Goal: Task Accomplishment & Management: Complete application form

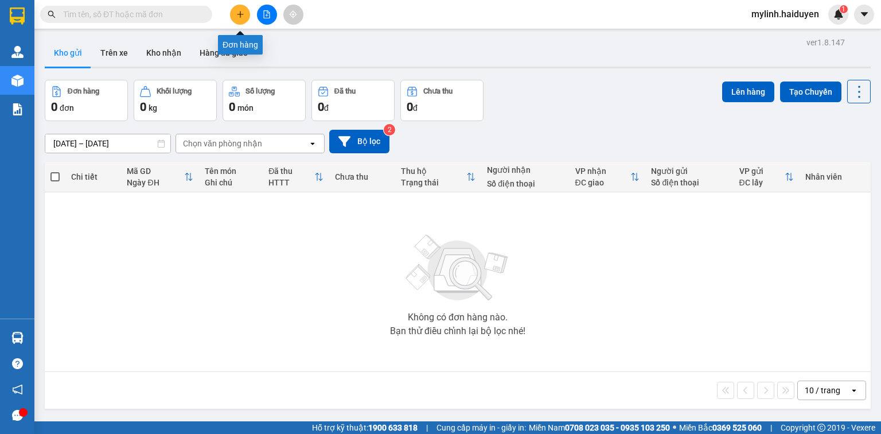
click at [244, 10] on button at bounding box center [240, 15] width 20 height 20
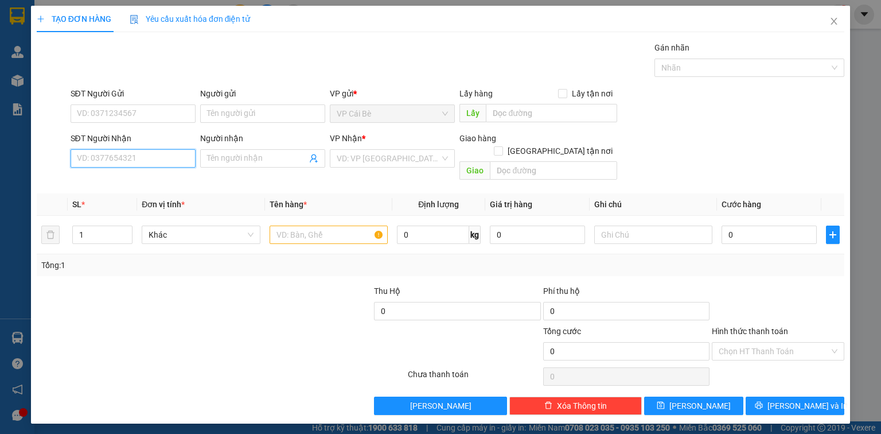
click at [172, 161] on input "SĐT Người Nhận" at bounding box center [133, 158] width 125 height 18
click at [125, 156] on input "SĐT Người Nhận" at bounding box center [133, 158] width 125 height 18
click at [75, 158] on input "934507521" at bounding box center [133, 158] width 125 height 18
click at [102, 159] on input "0934507521" at bounding box center [133, 158] width 125 height 18
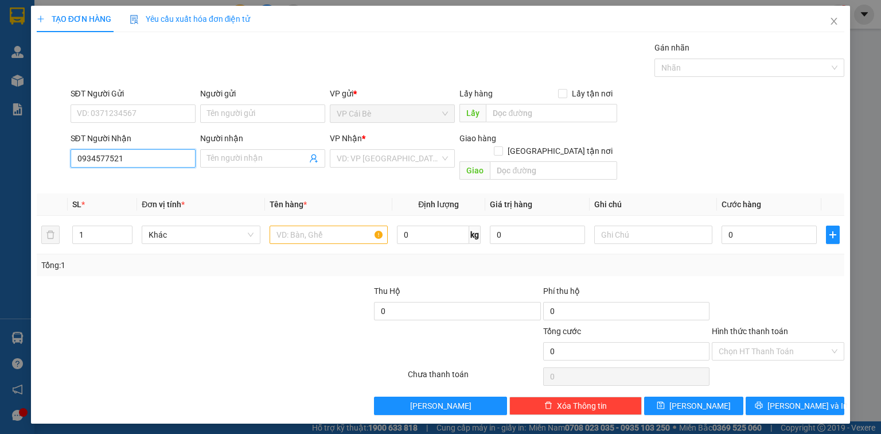
type input "0934577521"
drag, startPoint x: 142, startPoint y: 146, endPoint x: 144, endPoint y: 154, distance: 7.8
click at [142, 149] on div "SĐT Người Nhận 0934577521" at bounding box center [133, 152] width 125 height 40
drag, startPoint x: 138, startPoint y: 161, endPoint x: 147, endPoint y: 168, distance: 11.0
click at [140, 164] on input "0934577521" at bounding box center [133, 158] width 125 height 18
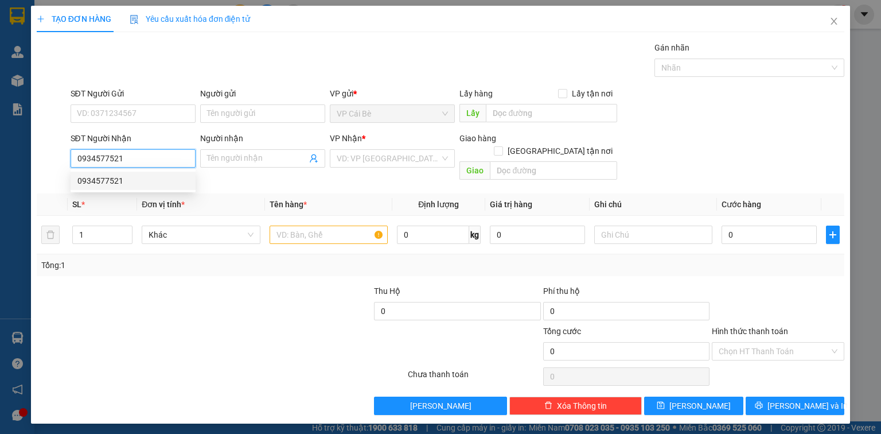
drag, startPoint x: 142, startPoint y: 178, endPoint x: 186, endPoint y: 177, distance: 44.2
click at [142, 178] on div "0934577521" at bounding box center [132, 180] width 111 height 13
type input "80.000"
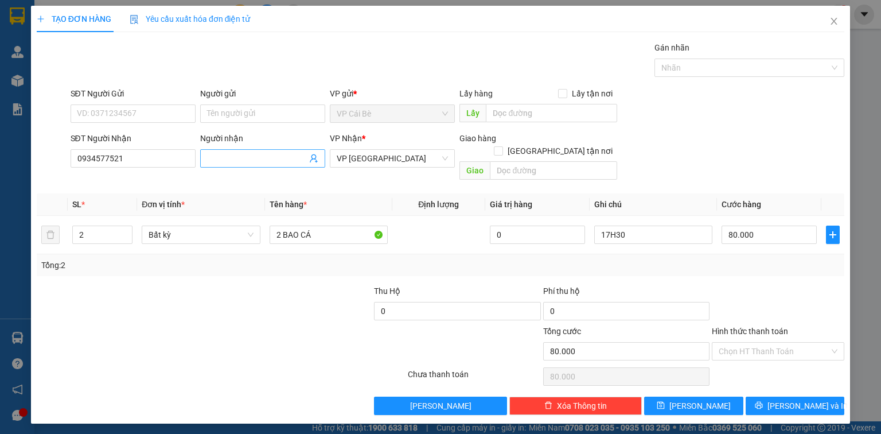
click at [240, 162] on input "Người nhận" at bounding box center [257, 158] width 100 height 13
type input "BAO·"
click at [124, 108] on input "SĐT Người Gửi" at bounding box center [133, 113] width 125 height 18
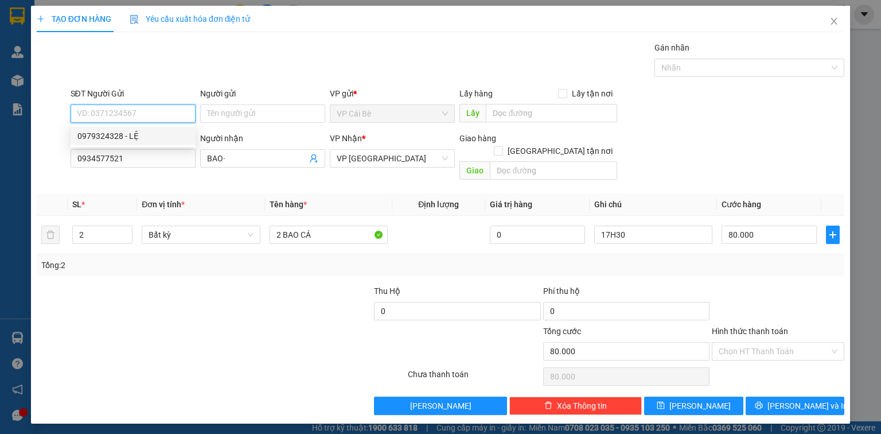
click at [149, 133] on div "0979324328 - LỆ" at bounding box center [132, 136] width 111 height 13
type input "0979324328"
type input "LỆ"
type input "BOT 23"
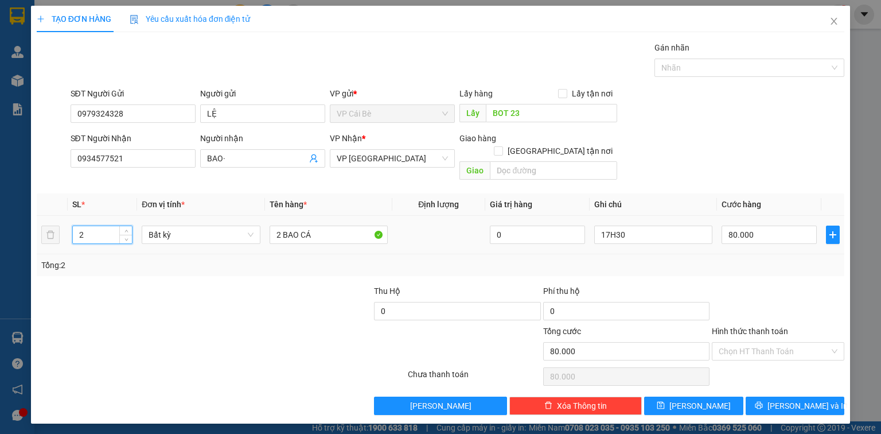
click at [104, 226] on input "2" at bounding box center [102, 234] width 59 height 17
type input "1"
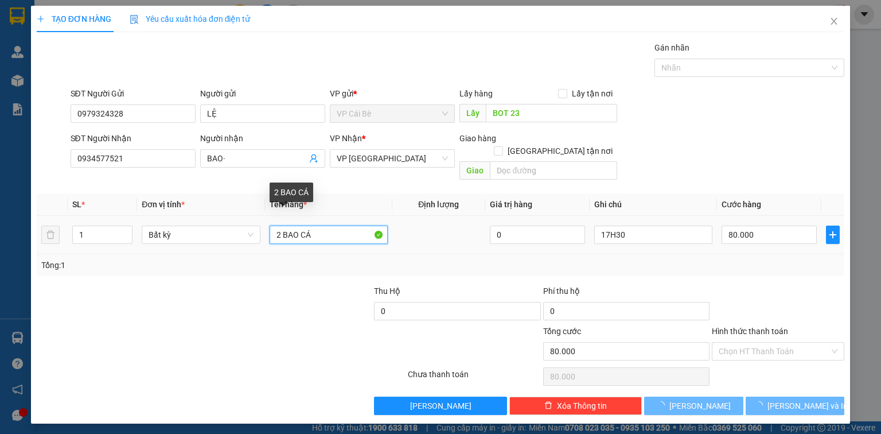
drag, startPoint x: 248, startPoint y: 224, endPoint x: 0, endPoint y: 277, distance: 253.4
click at [3, 277] on div "TẠO ĐƠN HÀNG Yêu cầu xuất hóa đơn điện tử Transit Pickup Surcharge Ids Transit …" at bounding box center [440, 217] width 881 height 434
type input "0"
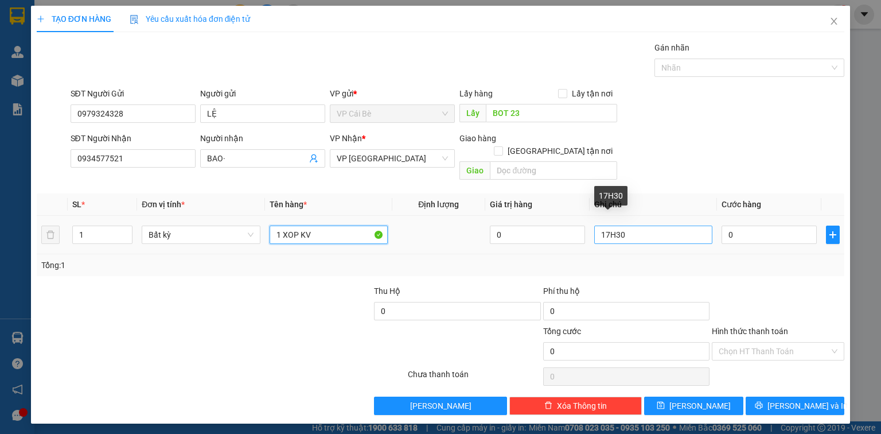
type input "1 XOP KV"
drag, startPoint x: 645, startPoint y: 227, endPoint x: 551, endPoint y: 248, distance: 96.6
click at [555, 247] on div "SL * Đơn vị tính * Tên hàng * Định lượng Giá trị hàng Ghi chú Cước hàng 1 Bất k…" at bounding box center [441, 234] width 808 height 83
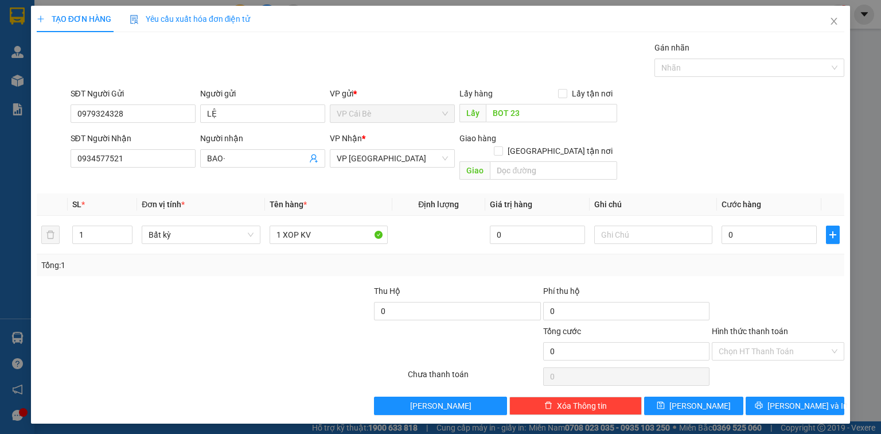
drag, startPoint x: 531, startPoint y: 102, endPoint x: 359, endPoint y: 136, distance: 175.5
click at [422, 135] on form "SĐT Người Gửi 0979324328 Người gửi LỆ VP gửi * VP Cái Bè Lấy hàng Lấy tận nơi L…" at bounding box center [441, 136] width 808 height 98
click at [527, 111] on input "BOT 23" at bounding box center [551, 113] width 131 height 18
click at [497, 30] on div "TẠO ĐƠN HÀNG Yêu cầu xuất hóa đơn điện tử Transit Pickup Surcharge Ids Transit …" at bounding box center [441, 210] width 808 height 409
click at [745, 225] on input "0" at bounding box center [769, 234] width 95 height 18
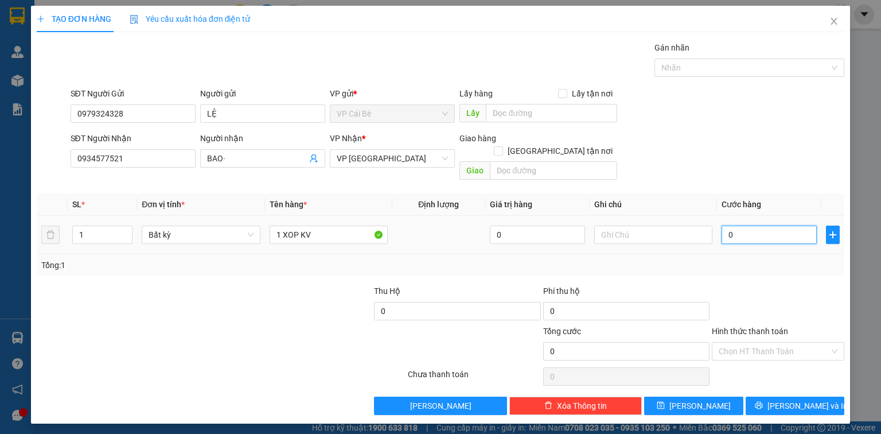
type input "003"
type input "3"
type input "0.030"
type input "30"
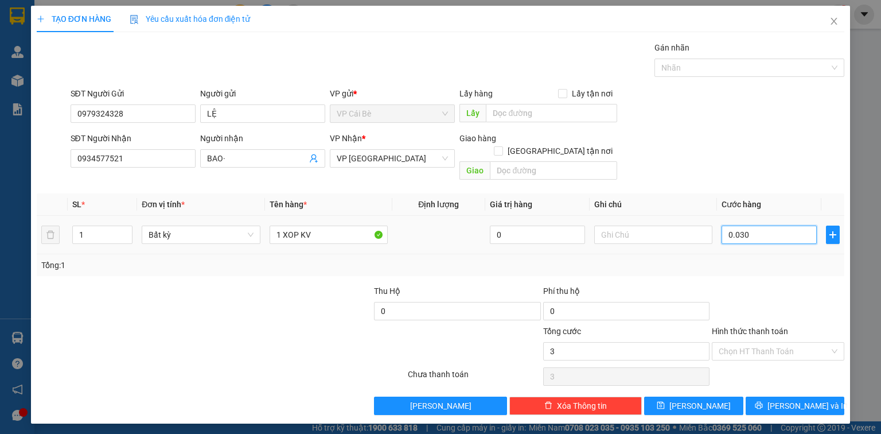
type input "30"
type input "0.030"
click at [708, 137] on div "SĐT Người Nhận 0934577521 Người nhận BAO· VP Nhận * VP Sài Gòn Giao hàng Giao t…" at bounding box center [457, 158] width 779 height 53
type input "30.000"
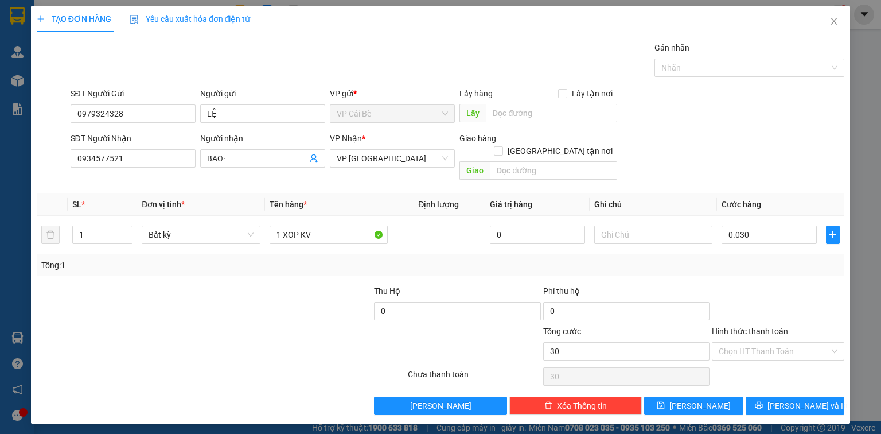
type input "30.000"
drag, startPoint x: 764, startPoint y: 330, endPoint x: 768, endPoint y: 348, distance: 18.8
click at [766, 345] on input "Hình thức thanh toán" at bounding box center [774, 350] width 111 height 17
drag, startPoint x: 773, startPoint y: 359, endPoint x: 767, endPoint y: 367, distance: 10.7
click at [773, 358] on div "Tại văn phòng" at bounding box center [778, 360] width 119 height 13
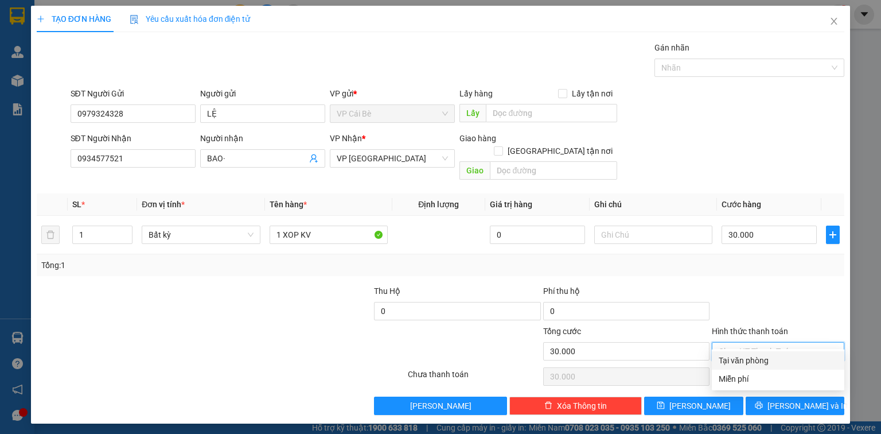
type input "0"
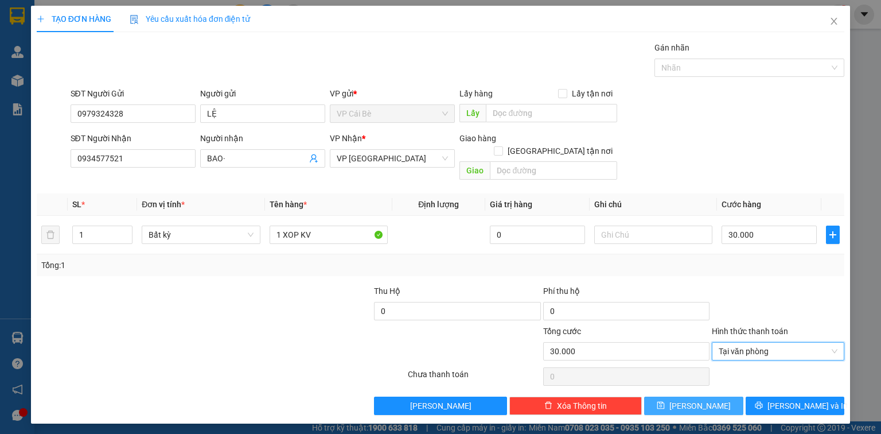
click at [718, 399] on button "Lưu" at bounding box center [693, 405] width 99 height 18
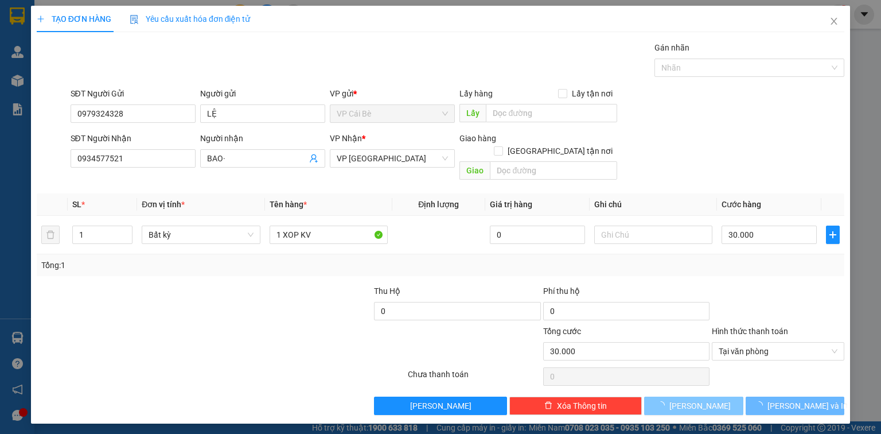
type input "0"
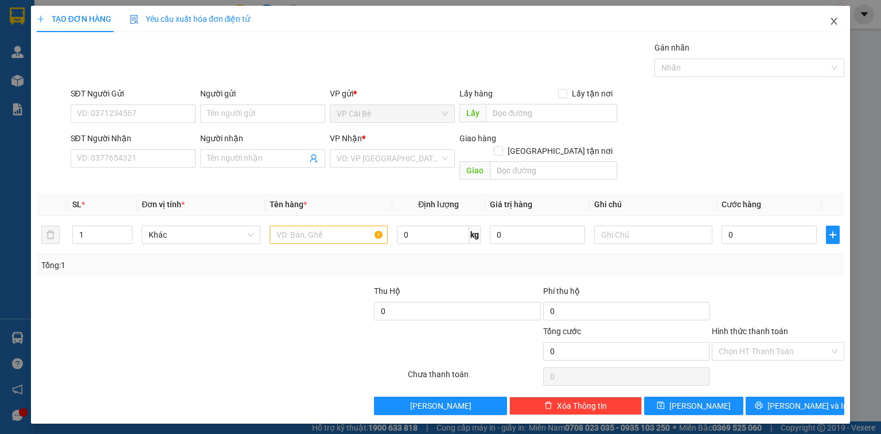
click at [836, 22] on icon "close" at bounding box center [834, 21] width 9 height 9
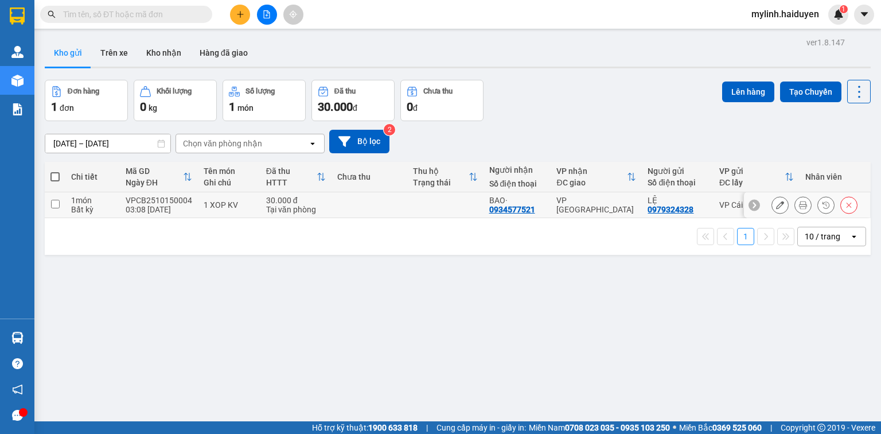
click at [57, 203] on input "checkbox" at bounding box center [55, 204] width 9 height 9
checkbox input "true"
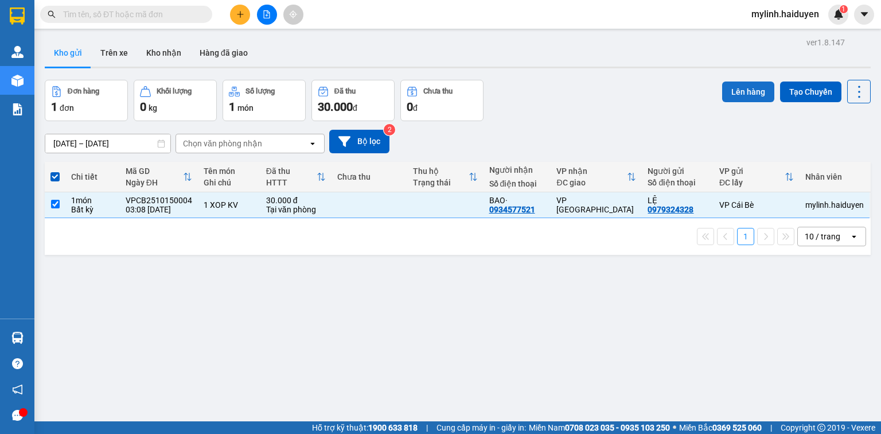
click at [734, 89] on button "Lên hàng" at bounding box center [748, 91] width 52 height 21
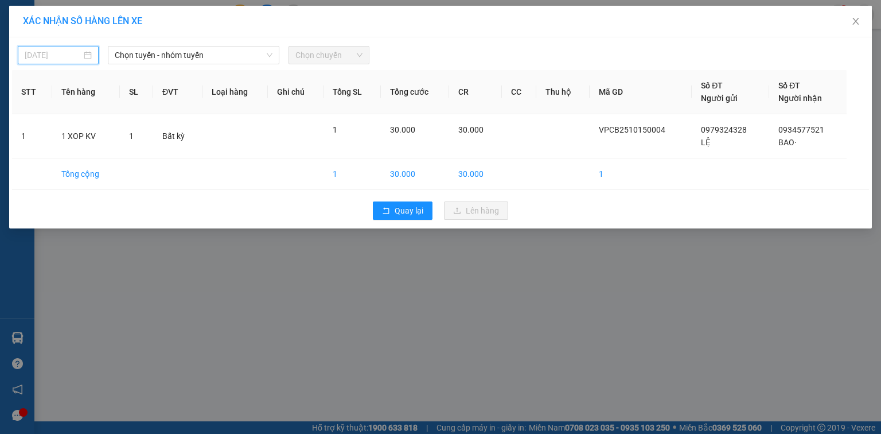
drag, startPoint x: 58, startPoint y: 54, endPoint x: 107, endPoint y: 93, distance: 62.1
click at [67, 62] on div "15/10/2025" at bounding box center [58, 55] width 81 height 18
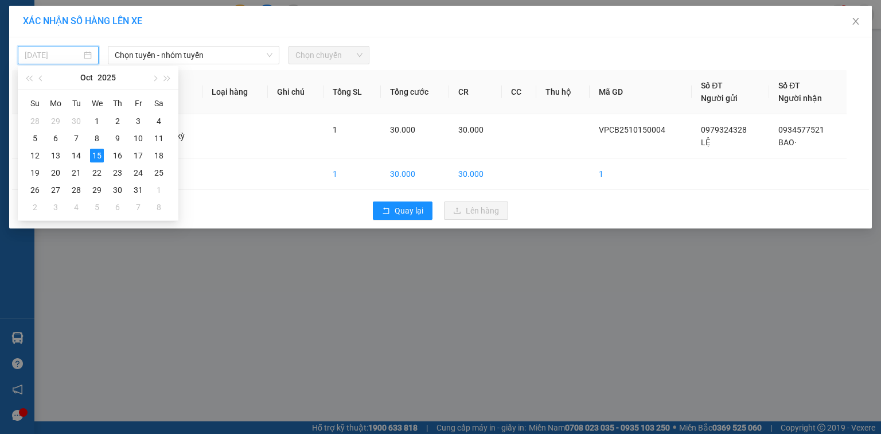
type input "15/10/2025"
click at [98, 151] on div "15" at bounding box center [97, 156] width 14 height 14
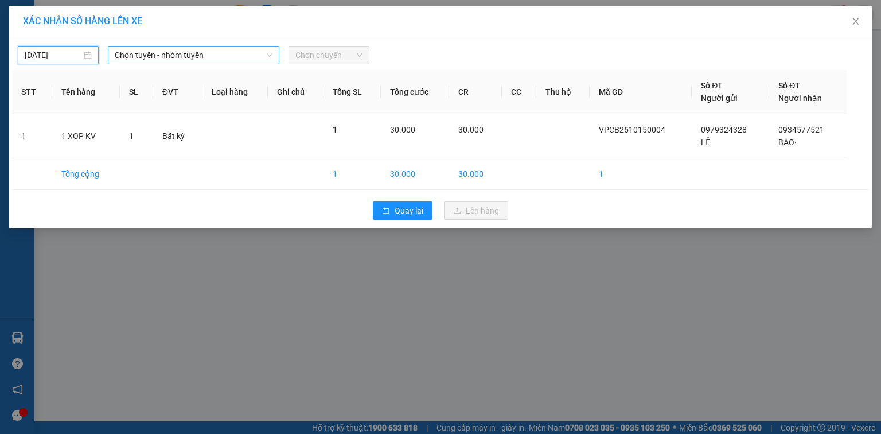
drag, startPoint x: 185, startPoint y: 55, endPoint x: 187, endPoint y: 63, distance: 7.8
click at [185, 55] on span "Chọn tuyến - nhóm tuyến" at bounding box center [194, 54] width 158 height 17
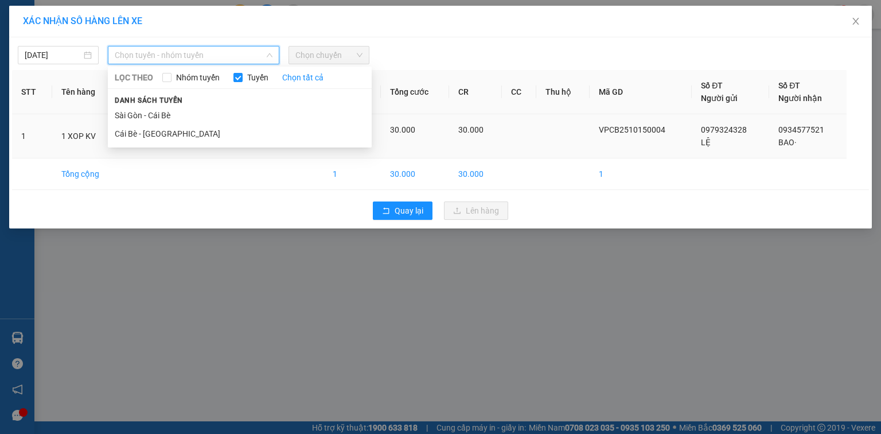
click at [173, 132] on li "Cái Bè - Sài Gòn" at bounding box center [240, 133] width 264 height 18
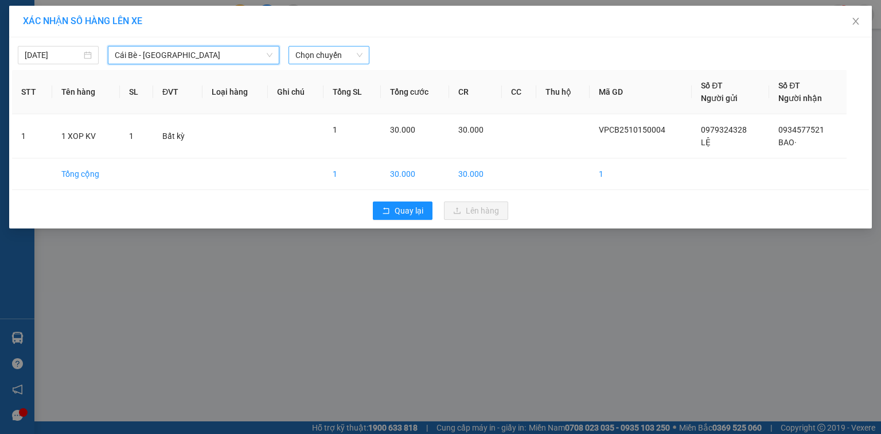
click at [326, 55] on span "Chọn chuyến" at bounding box center [328, 54] width 67 height 17
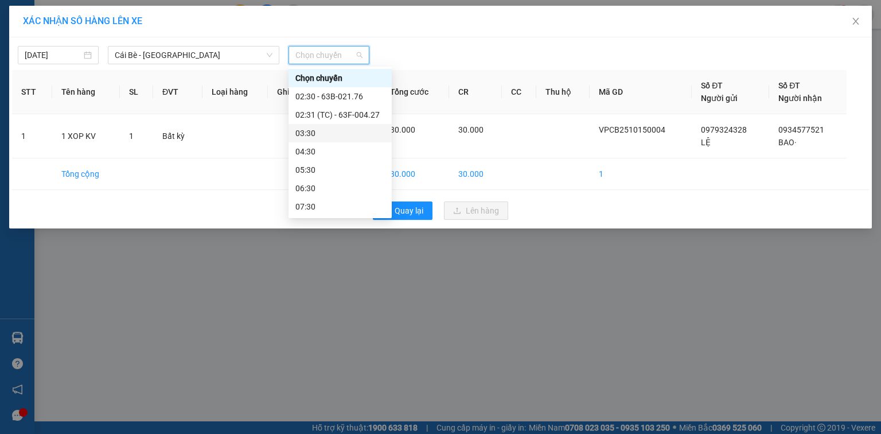
click at [322, 133] on div "03:30" at bounding box center [339, 133] width 89 height 13
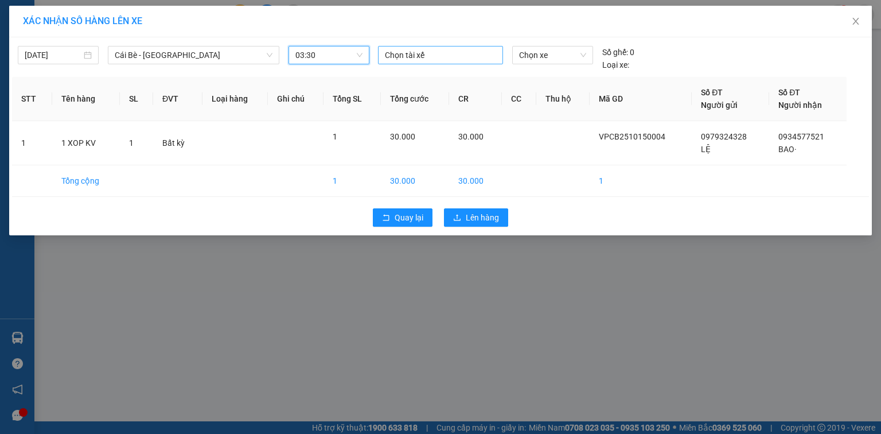
click at [414, 50] on div at bounding box center [440, 55] width 119 height 14
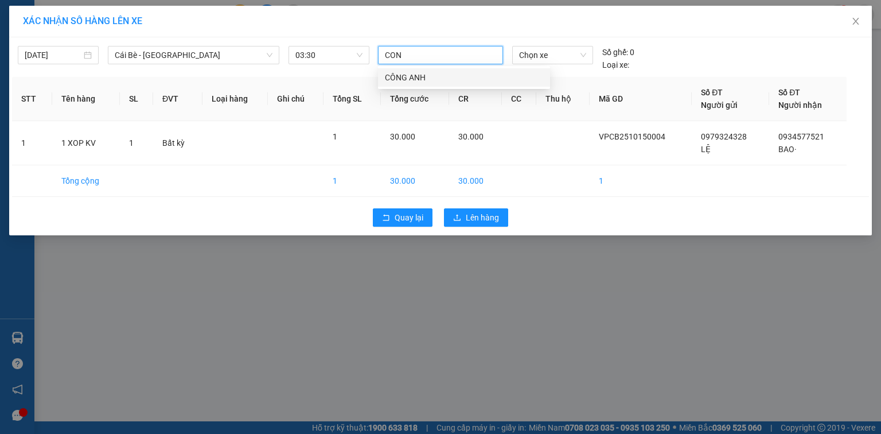
type input "CONG"
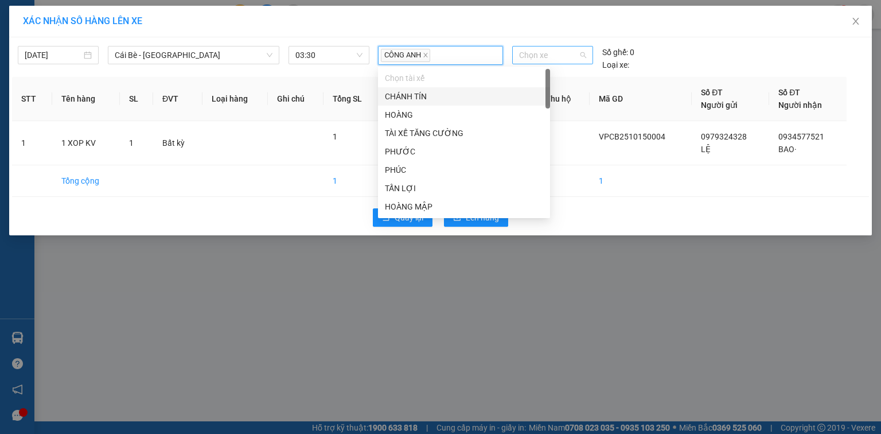
click at [545, 58] on span "Chọn xe" at bounding box center [552, 54] width 67 height 17
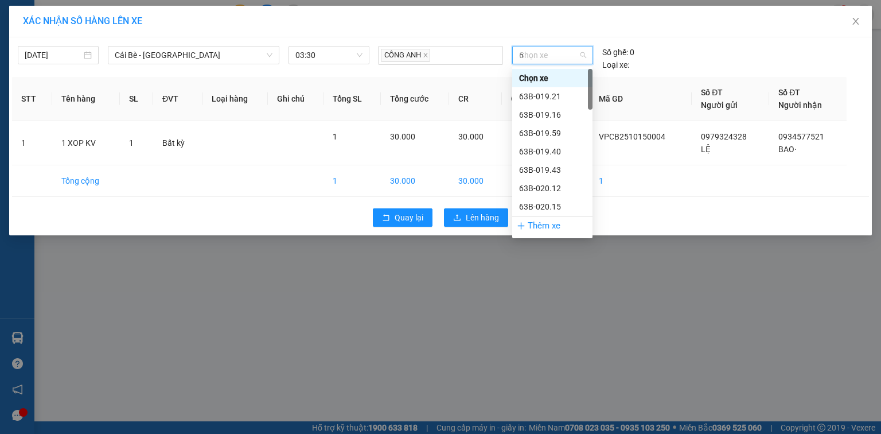
type input "69"
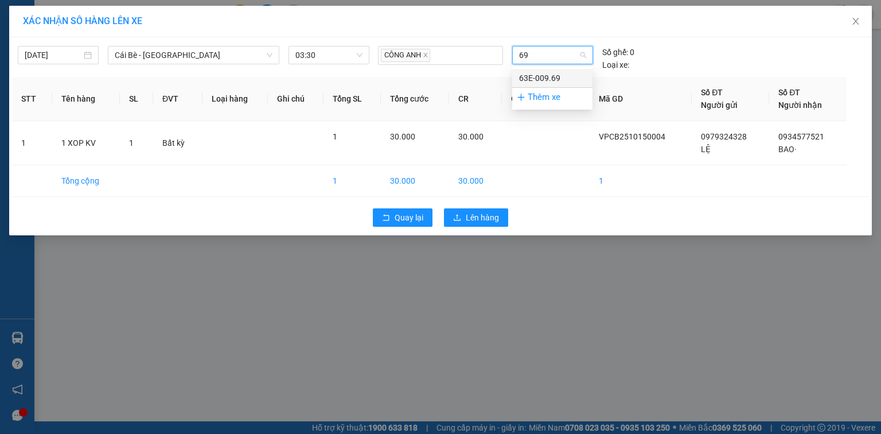
click at [563, 71] on div "63E-009.69" at bounding box center [552, 78] width 80 height 18
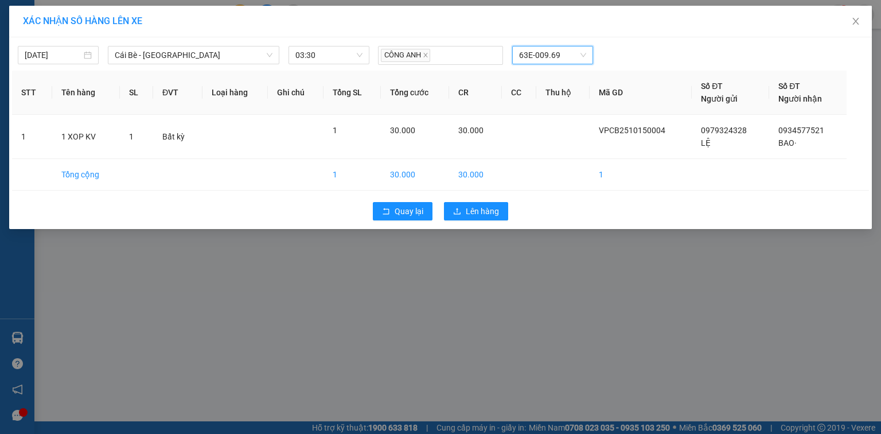
click at [484, 200] on div "Quay lại Lên hàng" at bounding box center [440, 211] width 857 height 30
click at [491, 211] on span "Lên hàng" at bounding box center [482, 211] width 33 height 13
